Goal: Find specific page/section: Find specific page/section

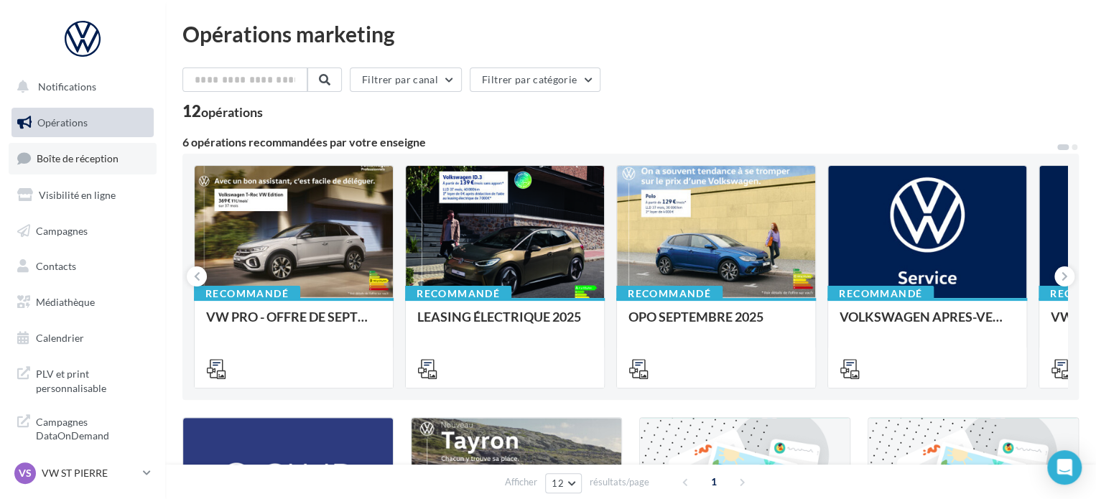
click at [84, 165] on link "Boîte de réception" at bounding box center [83, 158] width 148 height 31
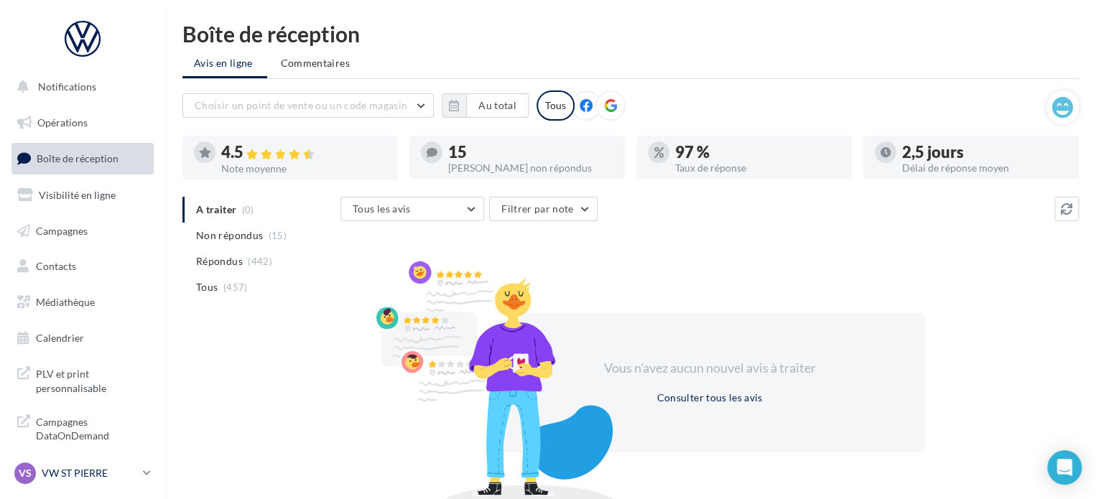
click at [145, 480] on link "VS VW ST PIERRE vw-stp-sdes" at bounding box center [82, 473] width 142 height 27
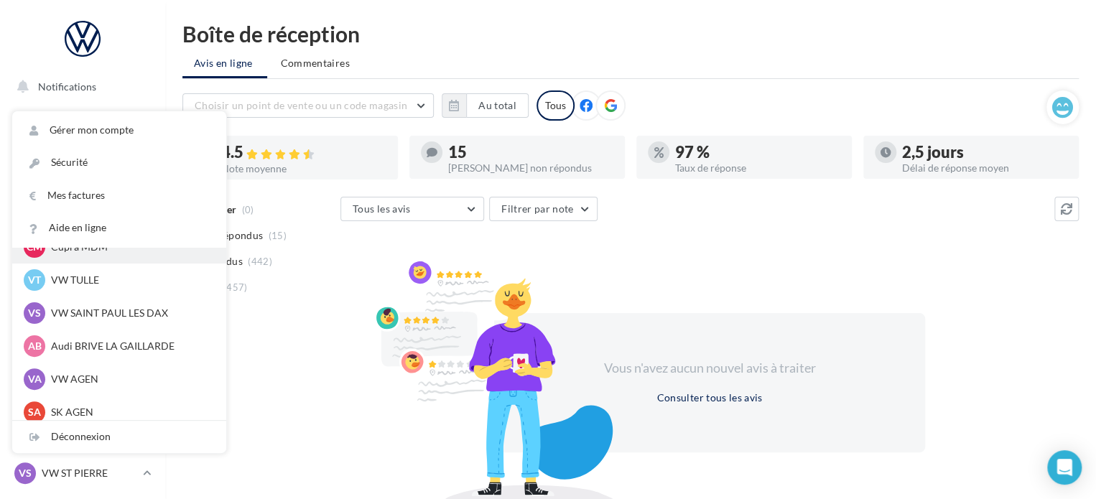
scroll to position [132, 0]
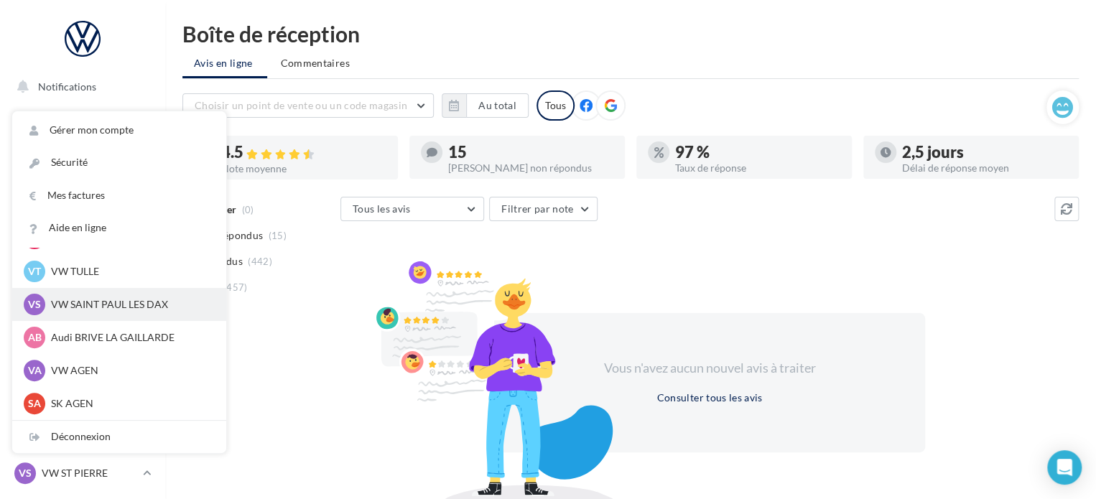
click at [125, 305] on p "VW SAINT PAUL LES DAX" at bounding box center [130, 304] width 158 height 14
